Goal: Find specific page/section: Find specific page/section

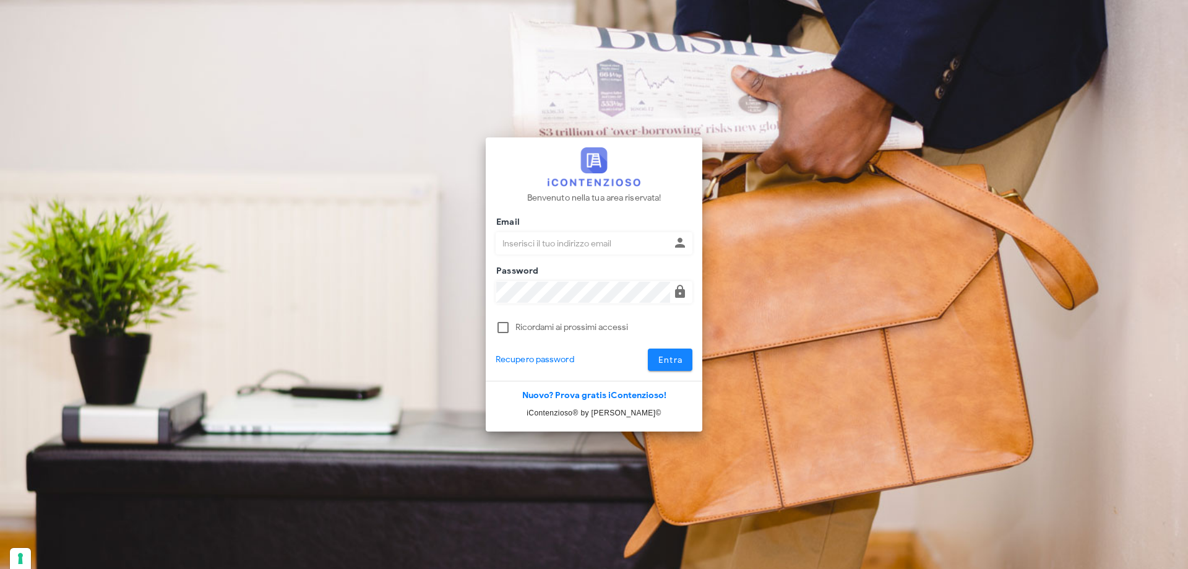
type input "dottbaronegiuseppe@gmail.com"
click at [664, 355] on span "Entra" at bounding box center [670, 360] width 25 height 11
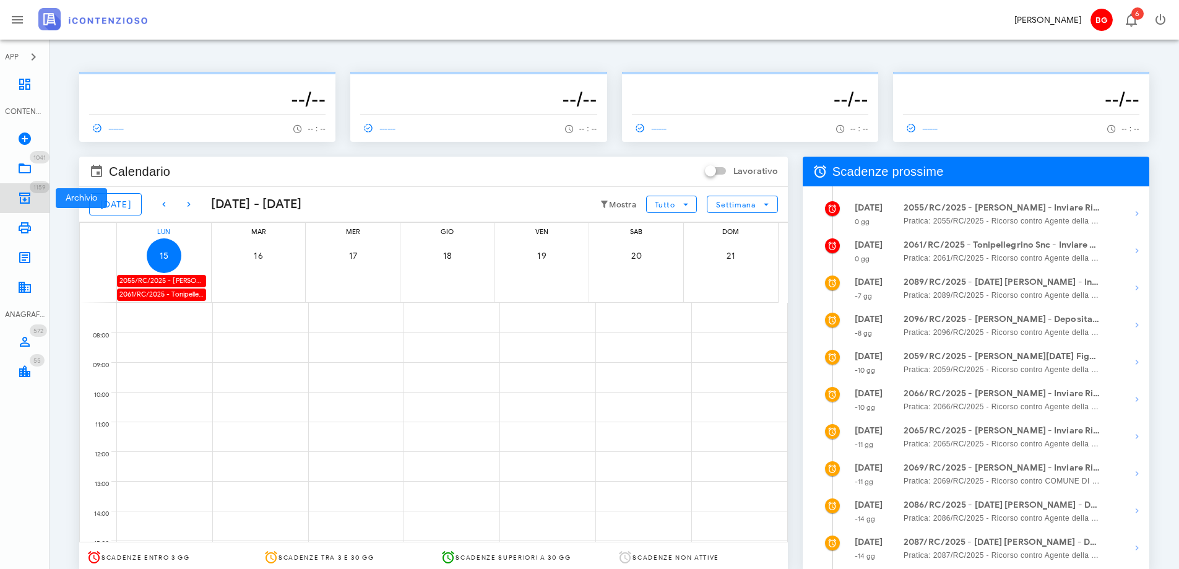
click at [25, 189] on link "1159 Archivio 1159" at bounding box center [25, 198] width 50 height 30
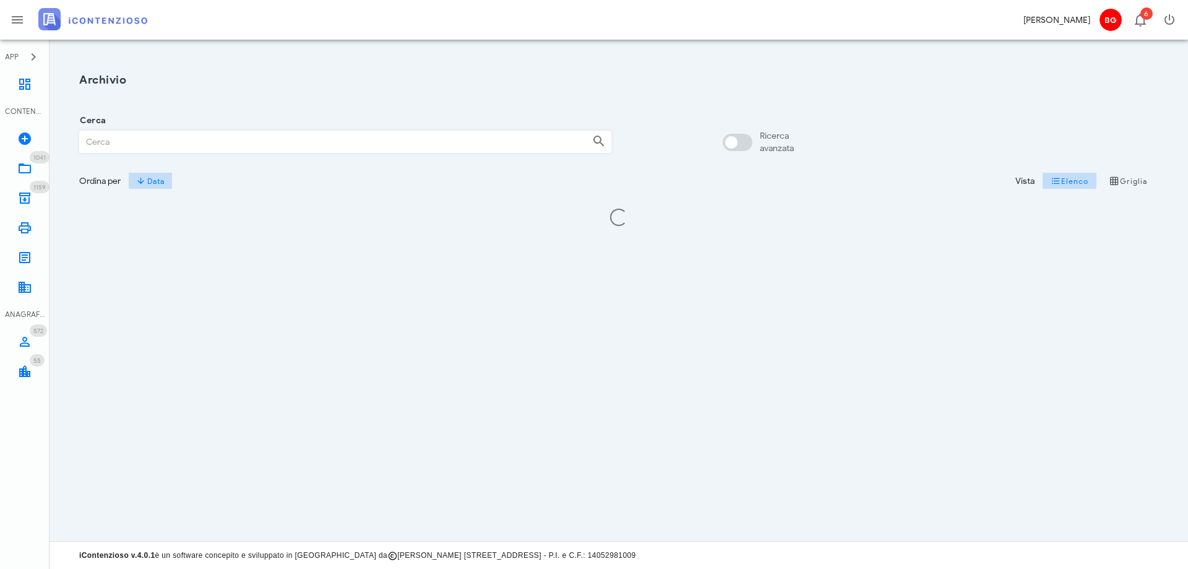
click at [780, 144] on div "Ricerca avanzata" at bounding box center [777, 142] width 34 height 25
checkbox input "true"
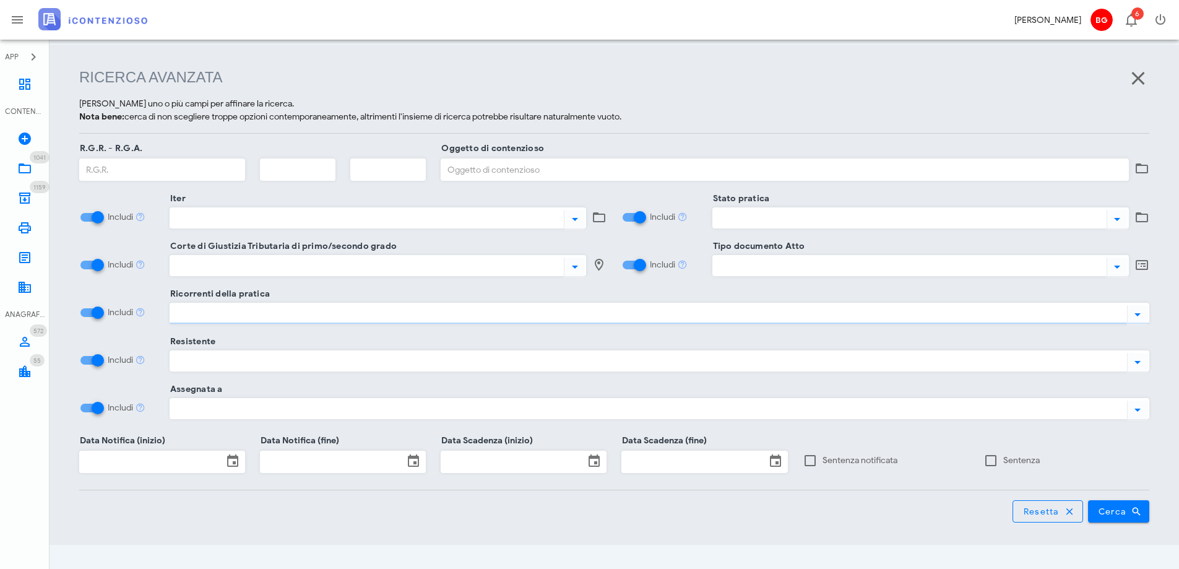
scroll to position [160, 0]
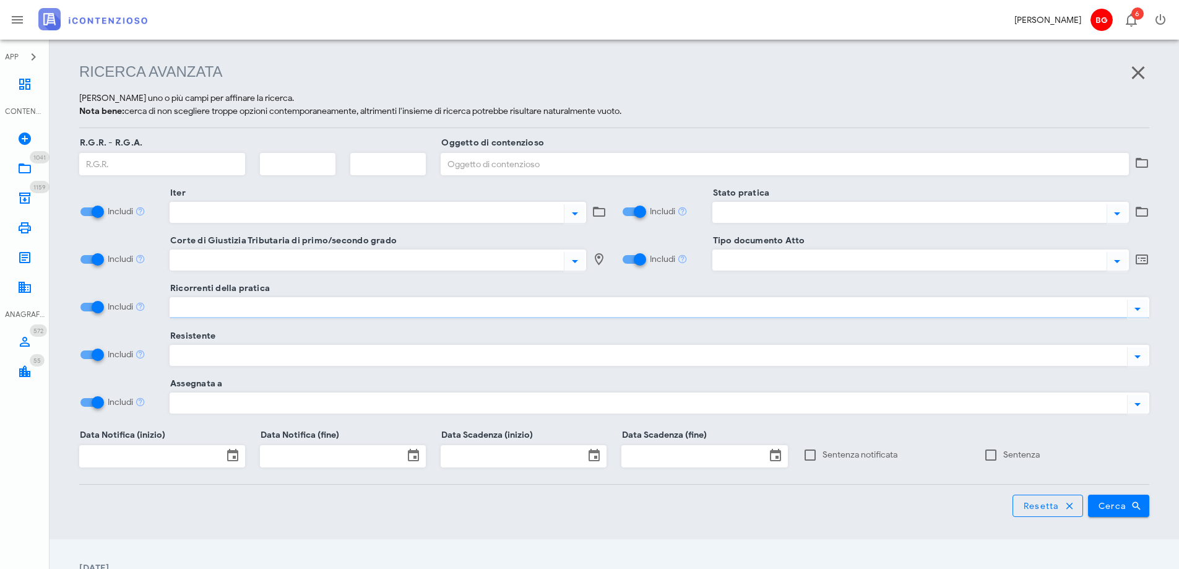
click at [412, 306] on div at bounding box center [646, 308] width 952 height 16
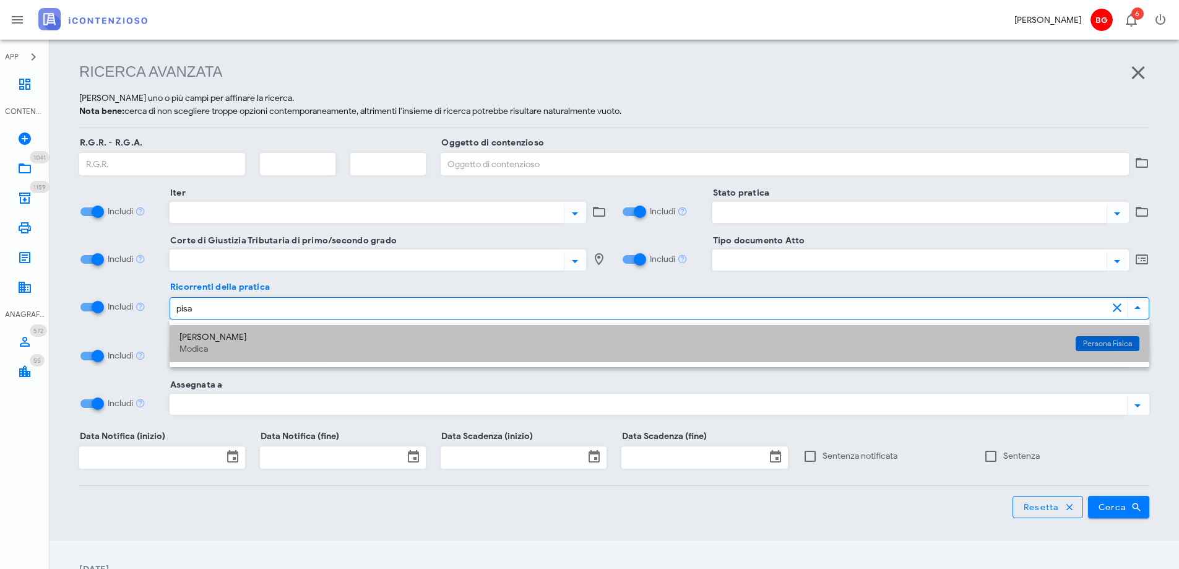
click at [420, 337] on div "[PERSON_NAME]" at bounding box center [622, 337] width 886 height 11
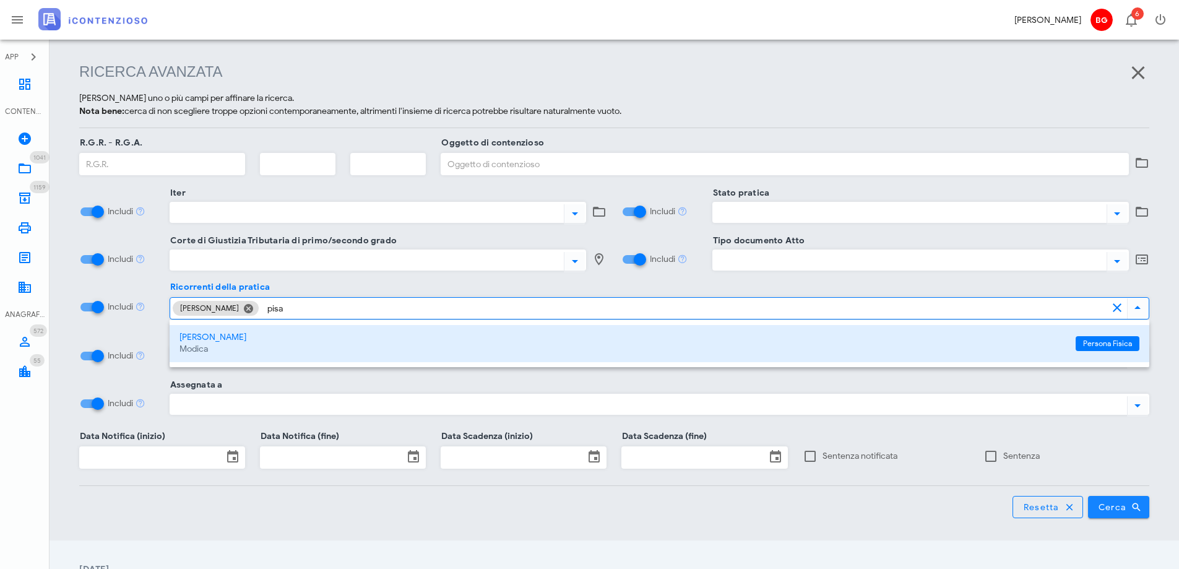
type input "pisa"
click at [1117, 512] on button "Cerca" at bounding box center [1119, 507] width 62 height 22
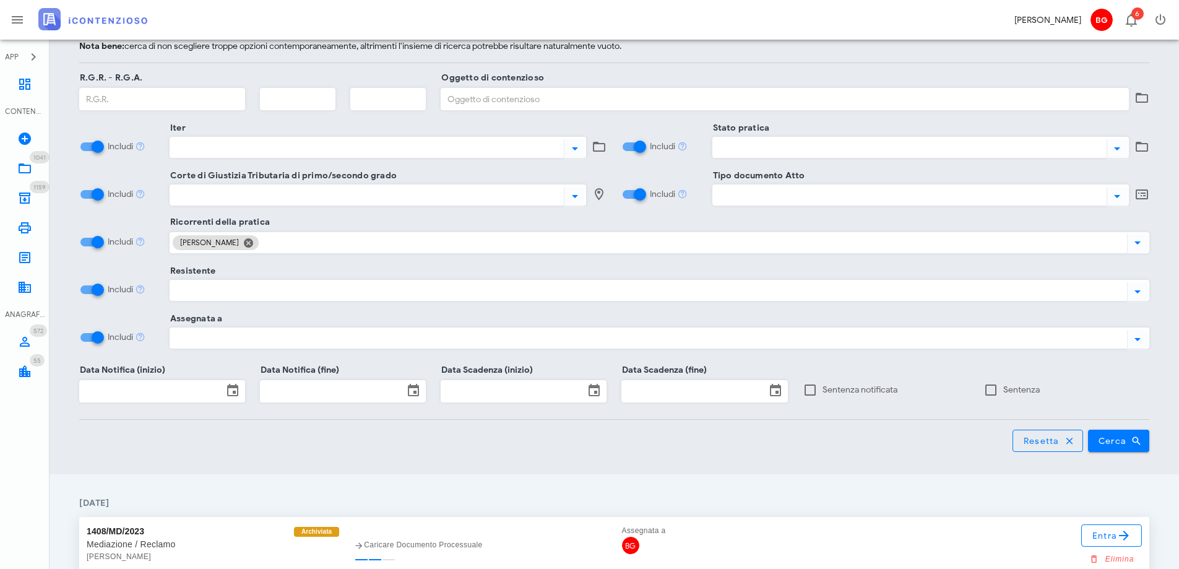
scroll to position [311, 0]
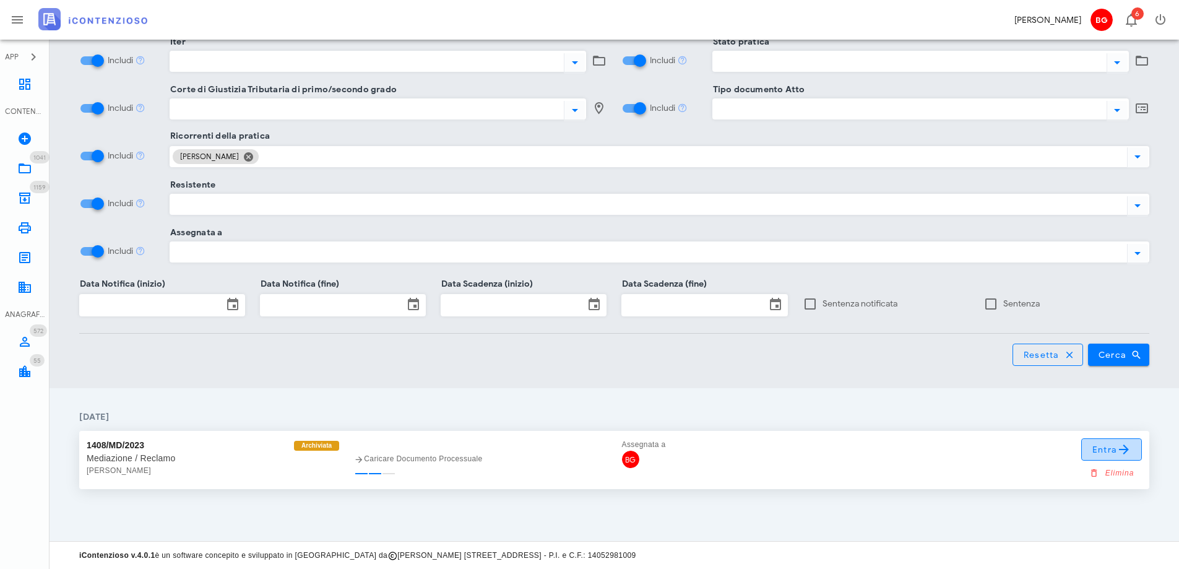
click at [1116, 452] on span "Entra" at bounding box center [1112, 449] width 40 height 15
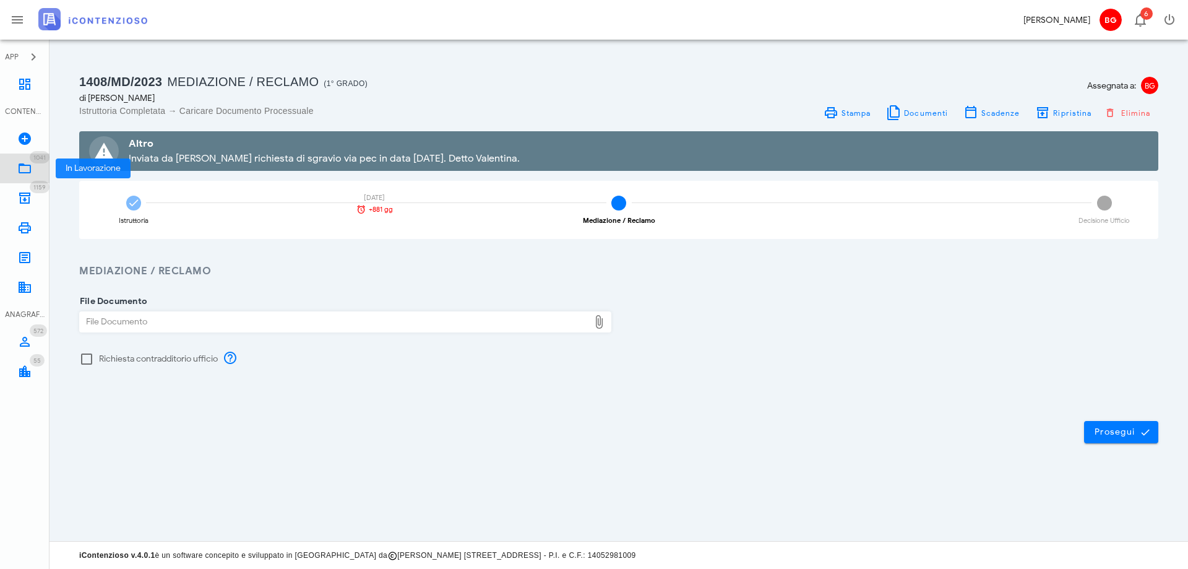
click at [38, 170] on link "1041 In Lavorazione 1041" at bounding box center [25, 168] width 50 height 30
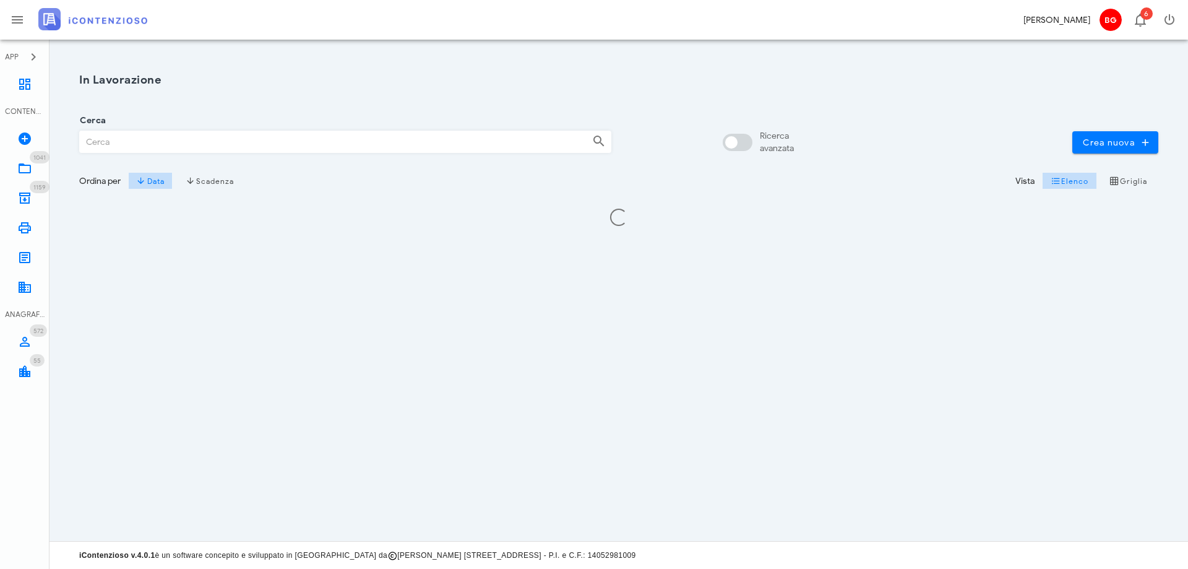
click at [760, 135] on div "Ricerca avanzata" at bounding box center [777, 142] width 34 height 25
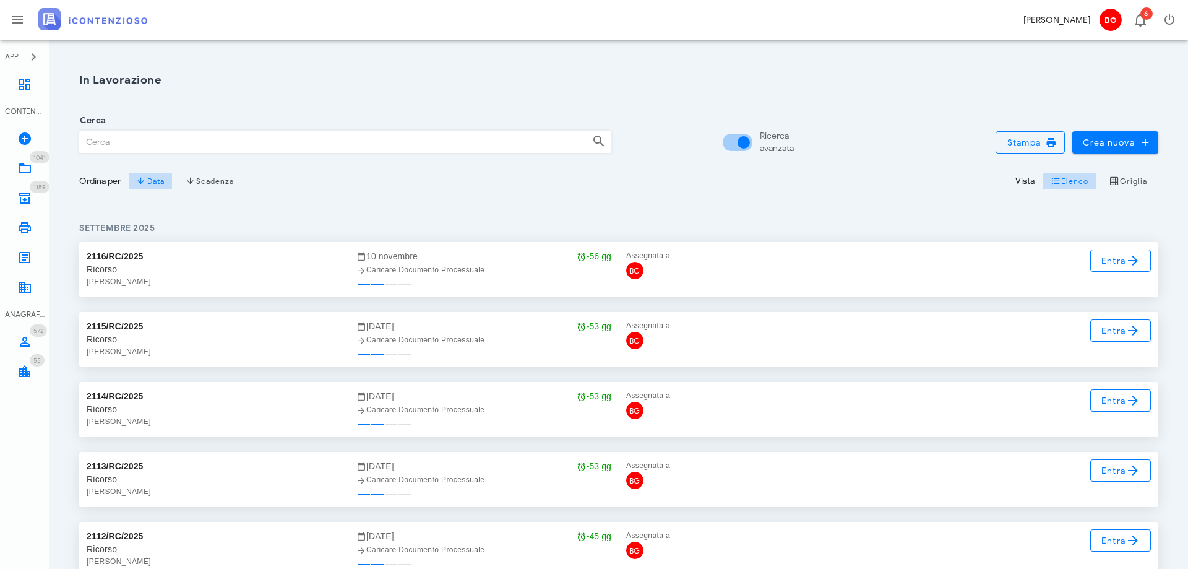
checkbox input "true"
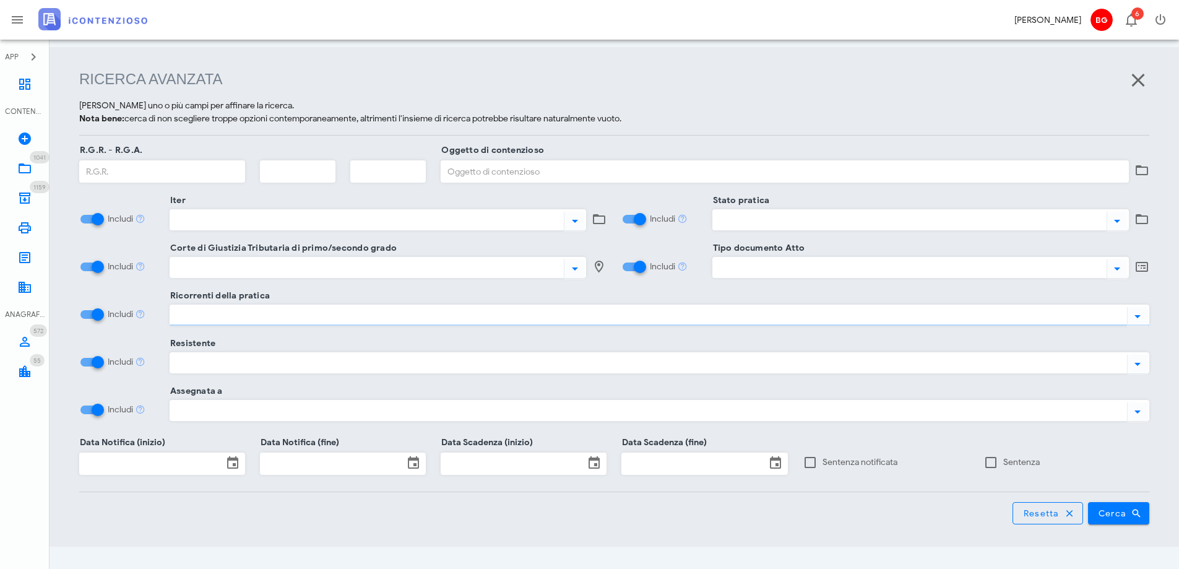
scroll to position [160, 0]
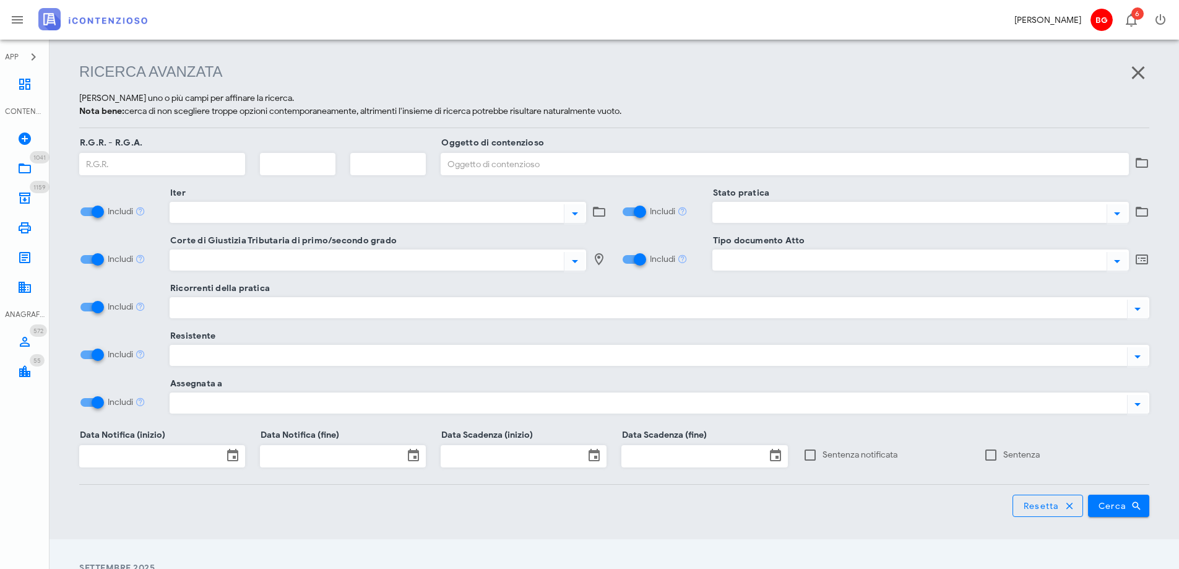
click at [423, 304] on div at bounding box center [646, 308] width 952 height 16
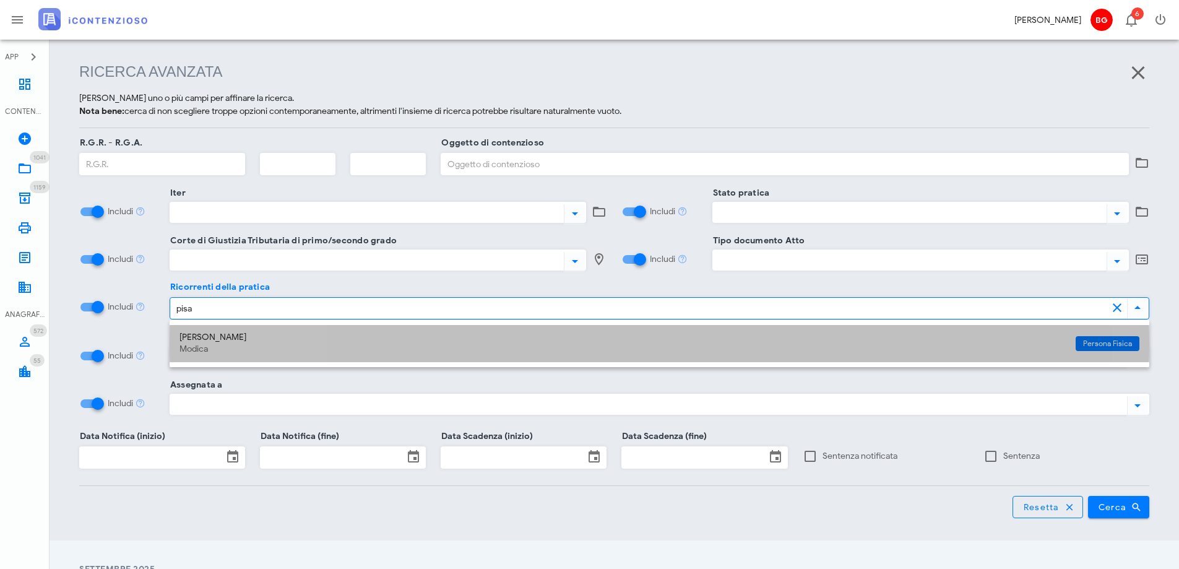
click at [434, 353] on div "Modica" at bounding box center [622, 349] width 886 height 11
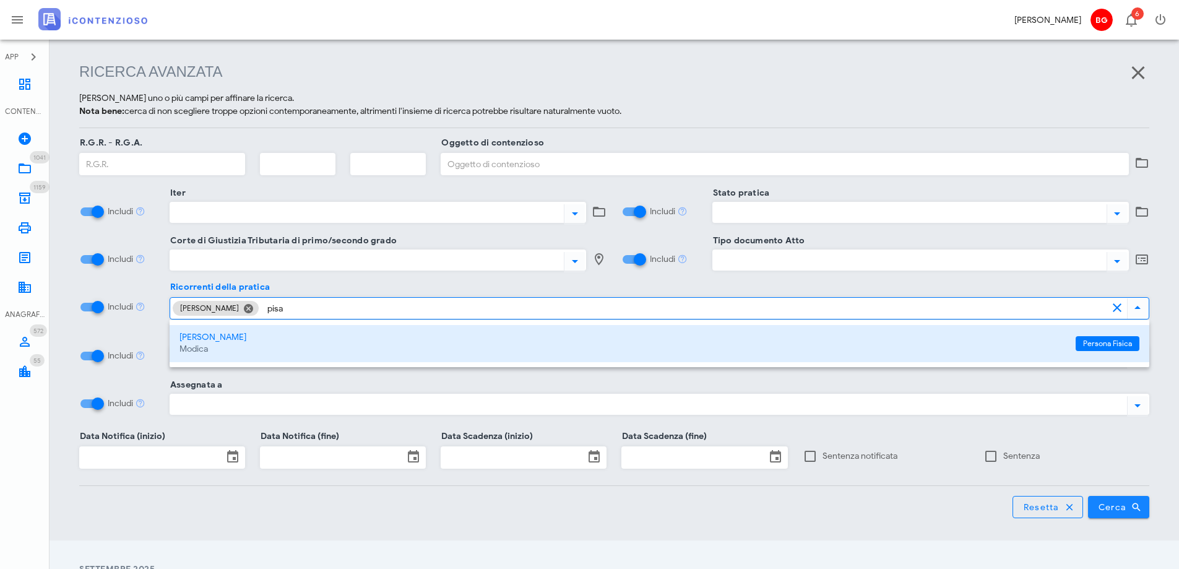
type input "pisa"
click at [1118, 513] on button "Cerca" at bounding box center [1119, 507] width 62 height 22
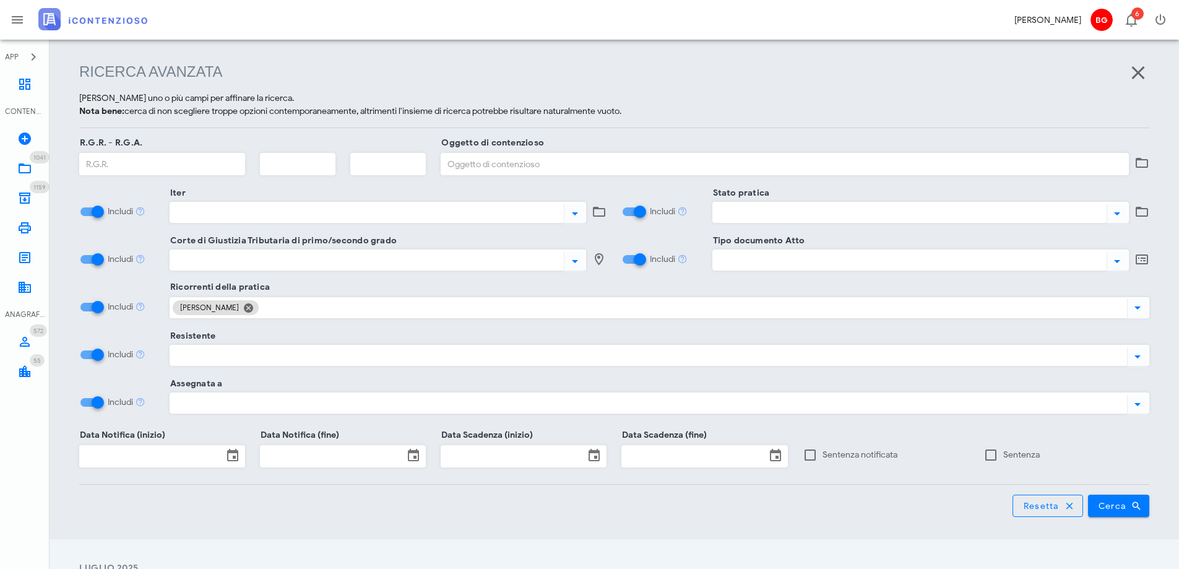
scroll to position [308, 0]
